Goal: Navigation & Orientation: Find specific page/section

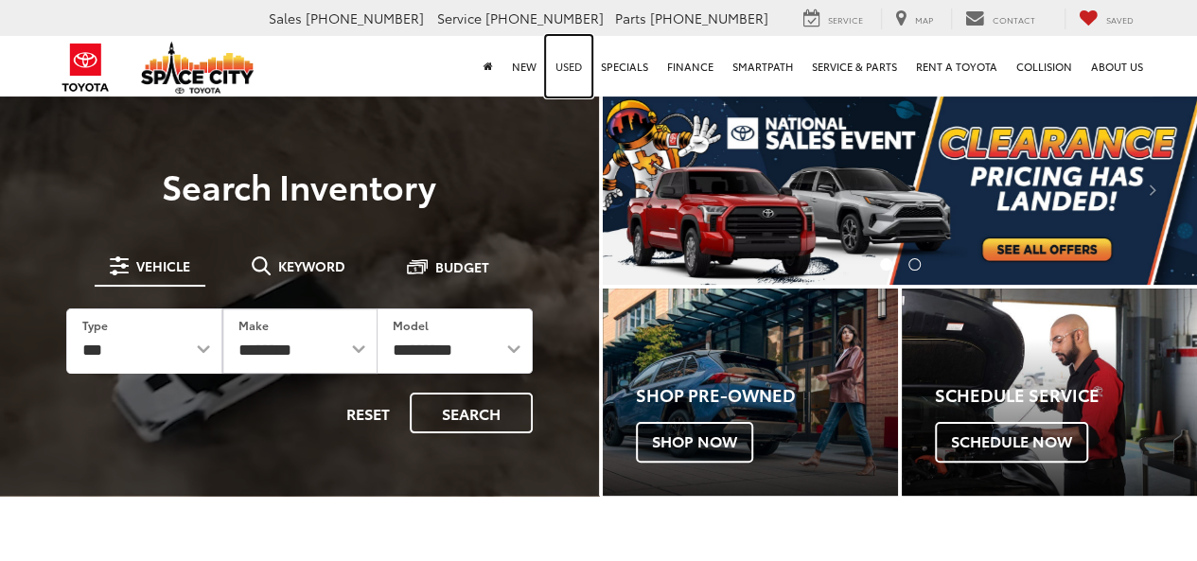
click at [581, 57] on link "Used" at bounding box center [568, 66] width 45 height 61
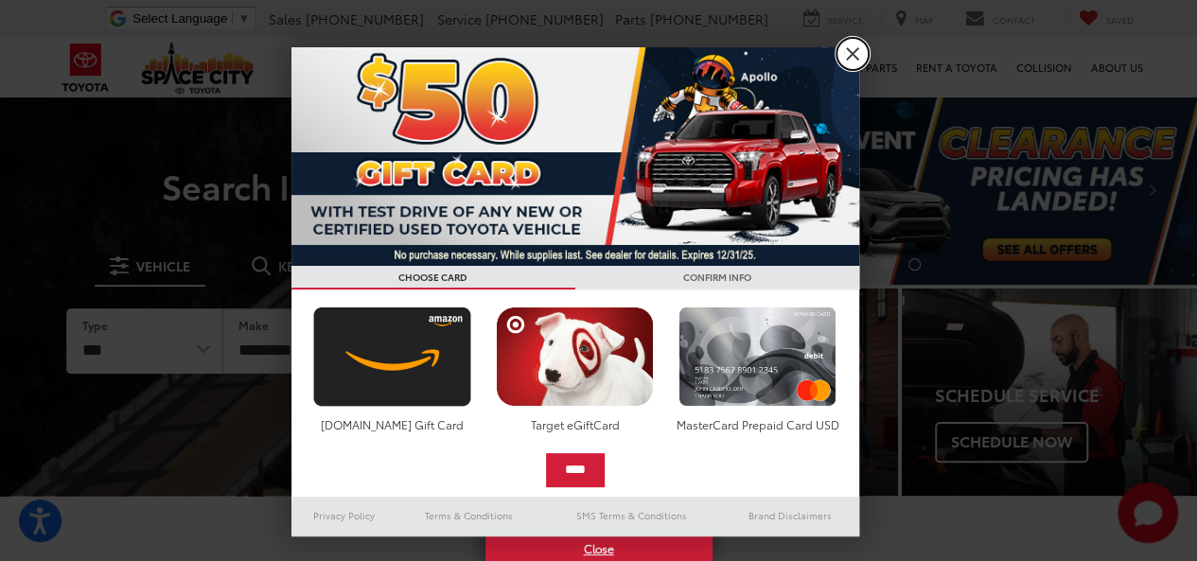
click at [851, 59] on link "X" at bounding box center [853, 54] width 32 height 32
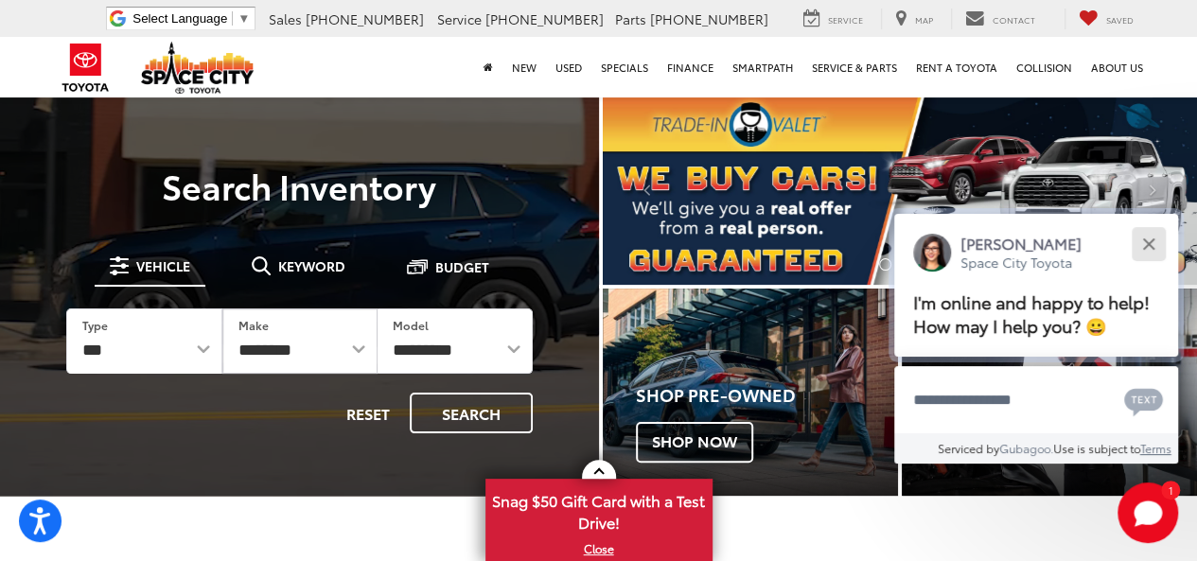
click at [1155, 247] on button "Close" at bounding box center [1148, 243] width 41 height 41
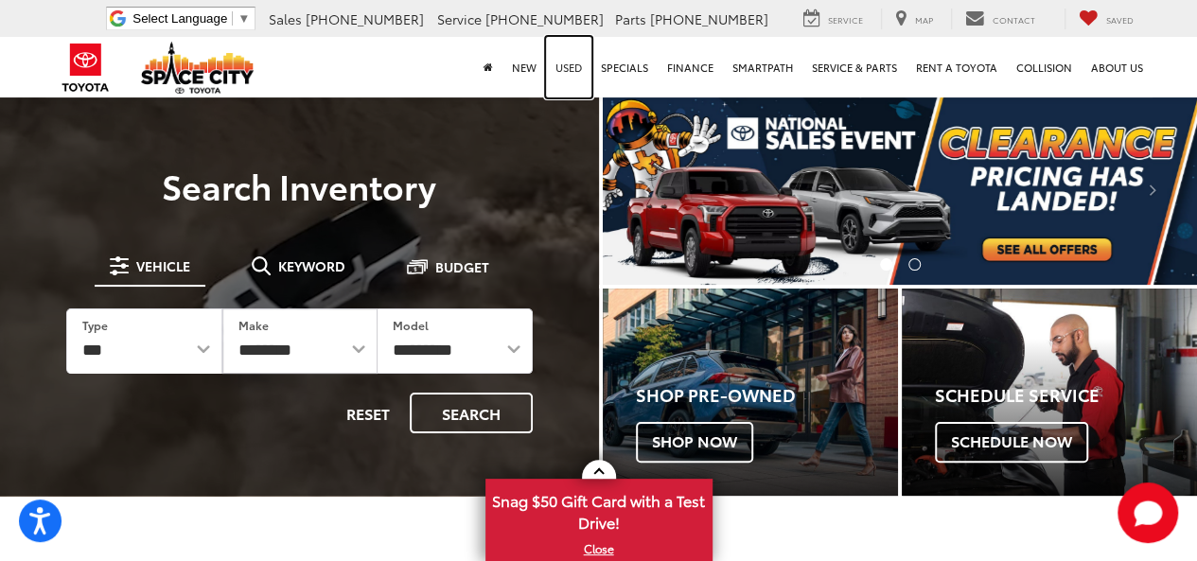
click at [572, 70] on link "Used" at bounding box center [568, 67] width 45 height 61
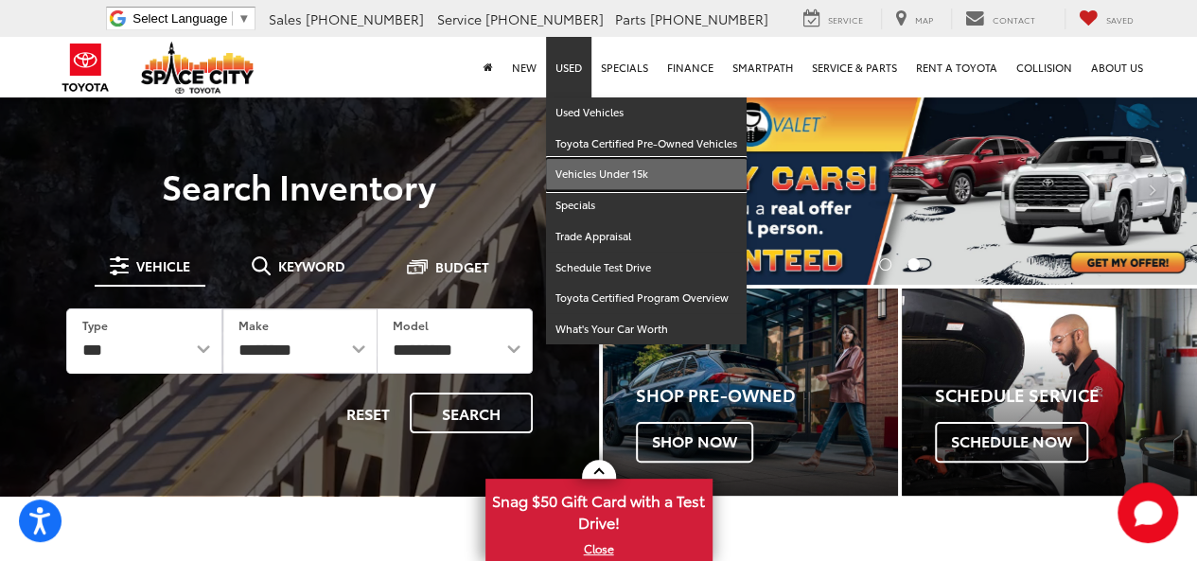
click at [596, 171] on link "Vehicles Under 15k" at bounding box center [646, 174] width 201 height 31
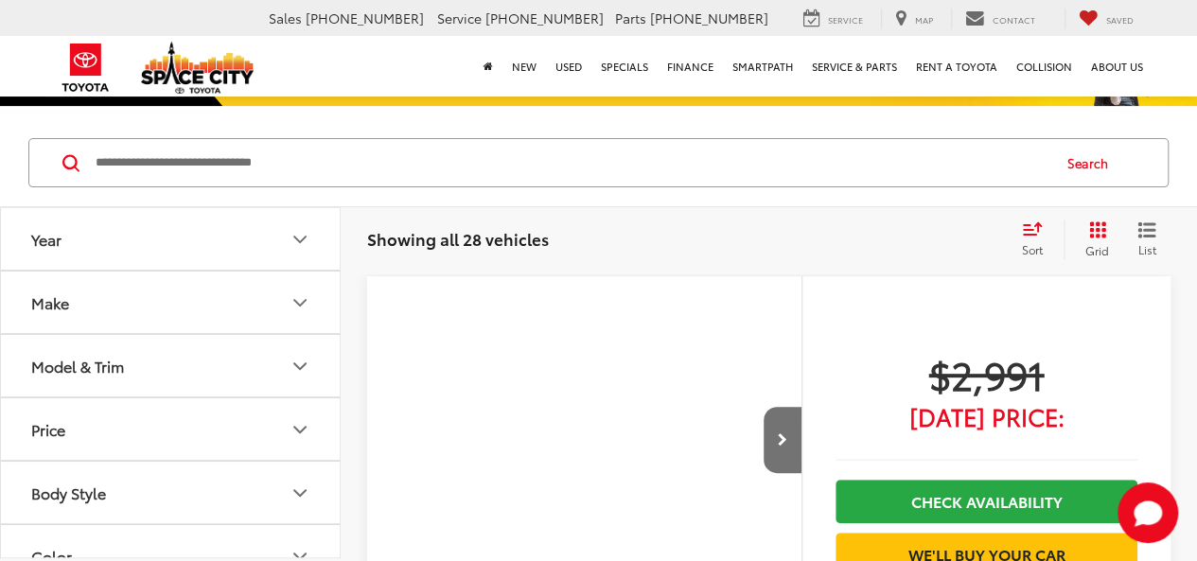
scroll to position [428, 0]
